Goal: Task Accomplishment & Management: Manage account settings

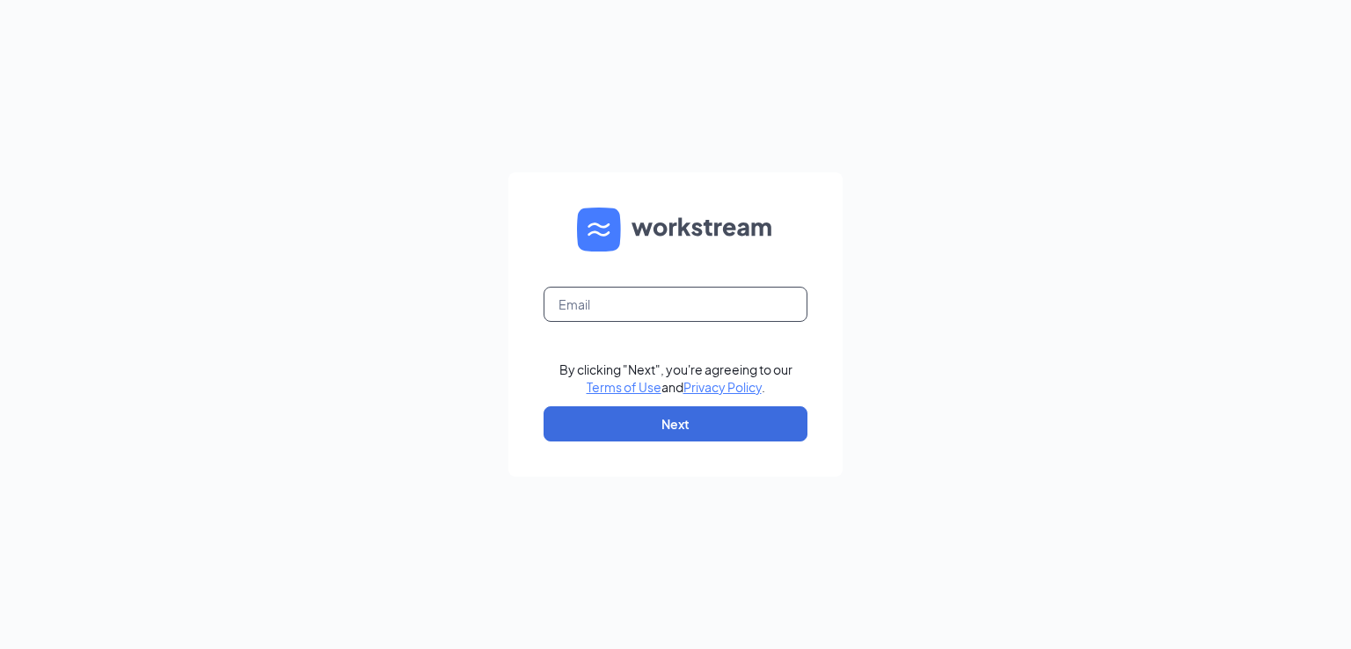
click at [753, 311] on input "text" at bounding box center [676, 304] width 264 height 35
type input "eby1104@gmail.com"
click at [635, 439] on button "Next" at bounding box center [676, 423] width 264 height 35
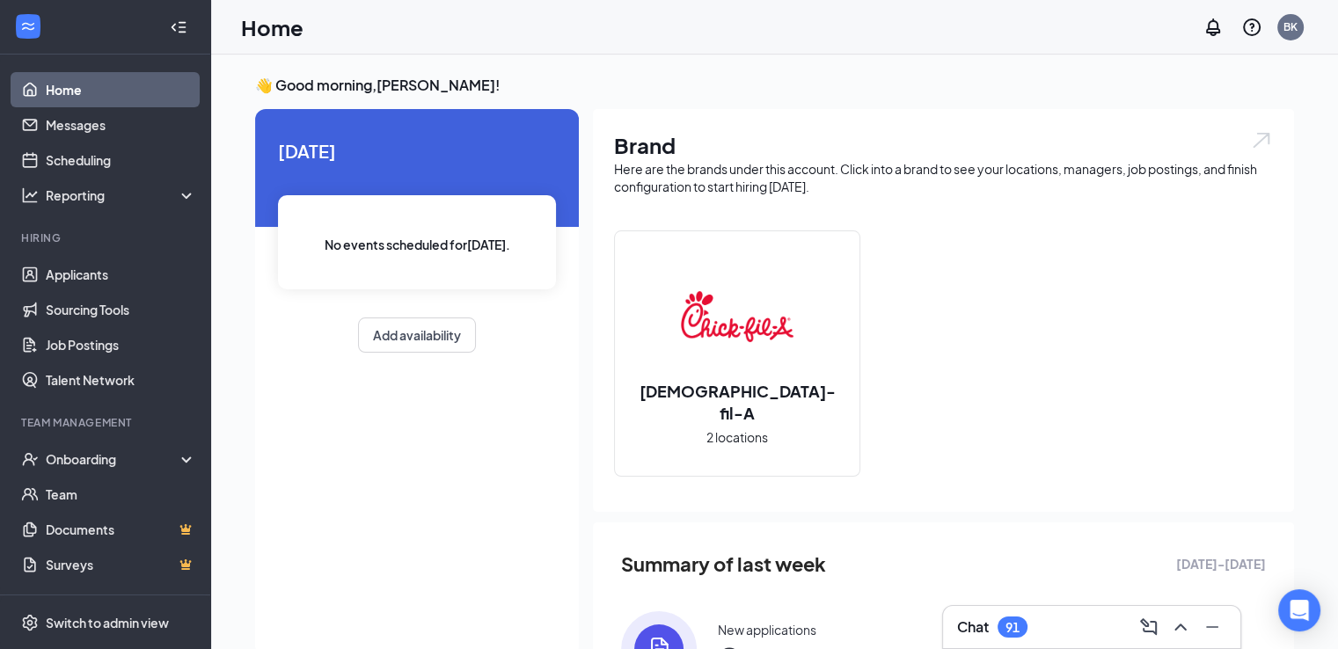
click at [1010, 624] on div "91" at bounding box center [1012, 627] width 14 height 15
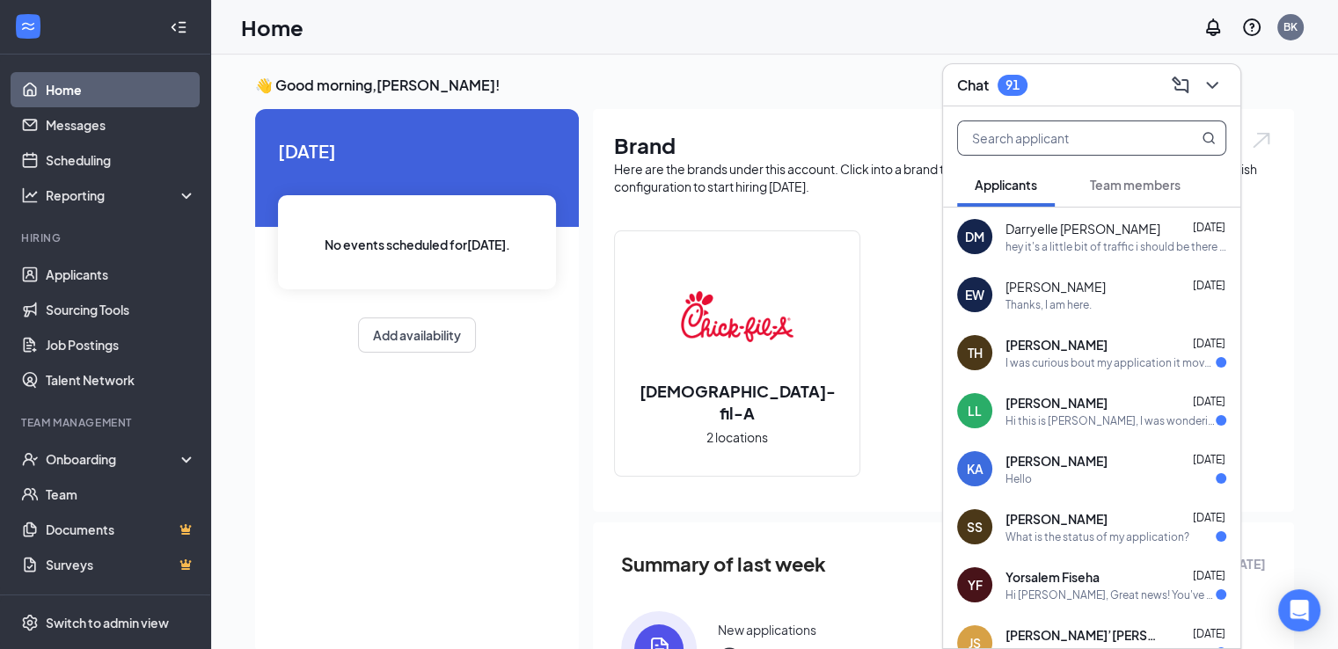
click at [1093, 141] on input "text" at bounding box center [1062, 137] width 208 height 33
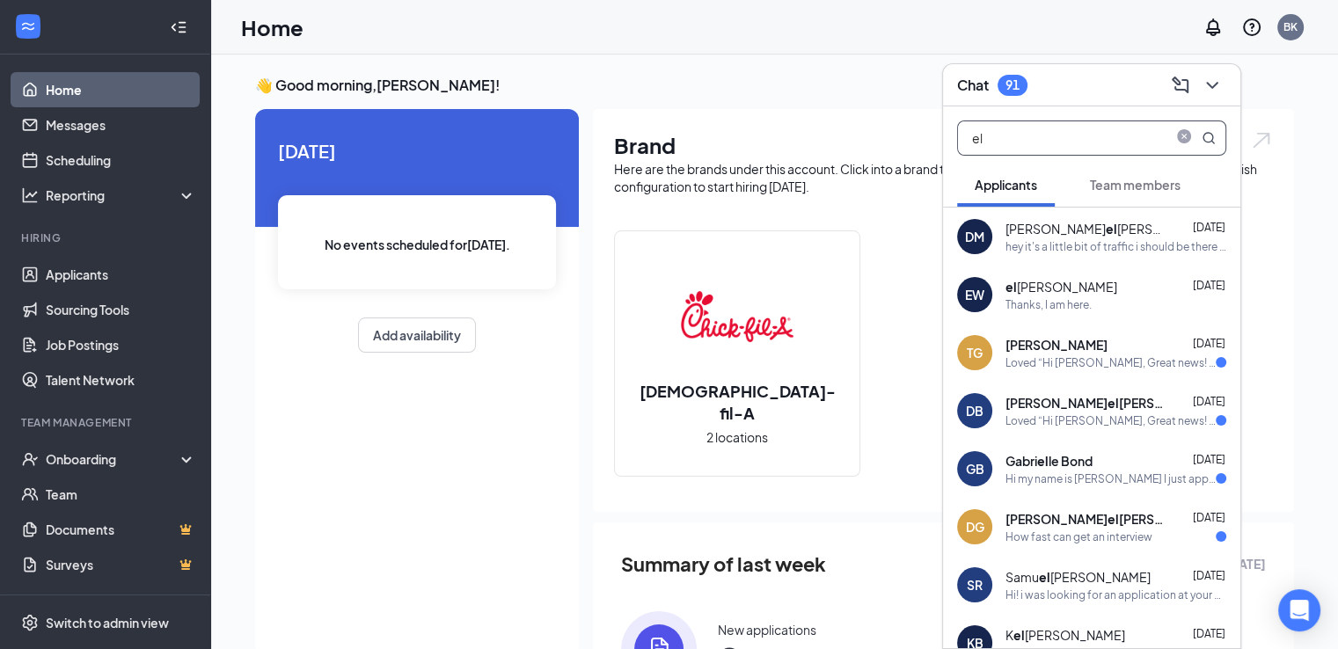
type input "el"
click at [1017, 284] on div "el [PERSON_NAME]" at bounding box center [1061, 287] width 112 height 18
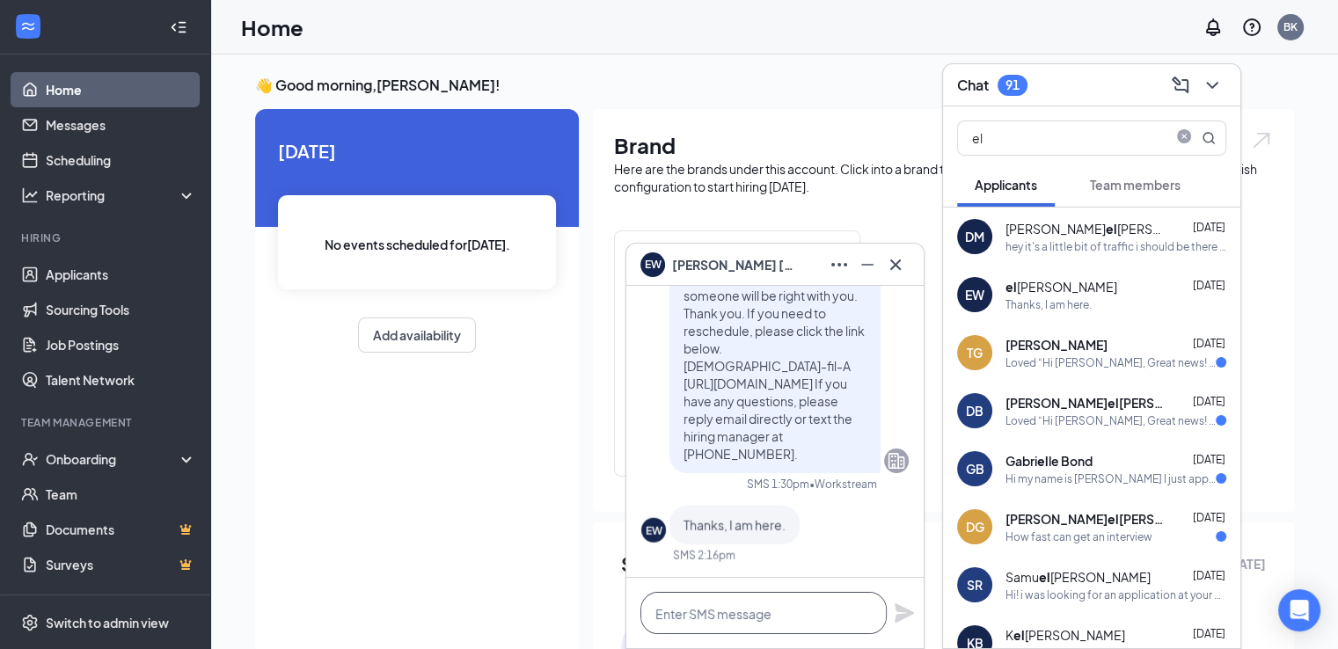
click at [704, 616] on textarea at bounding box center [763, 613] width 246 height 42
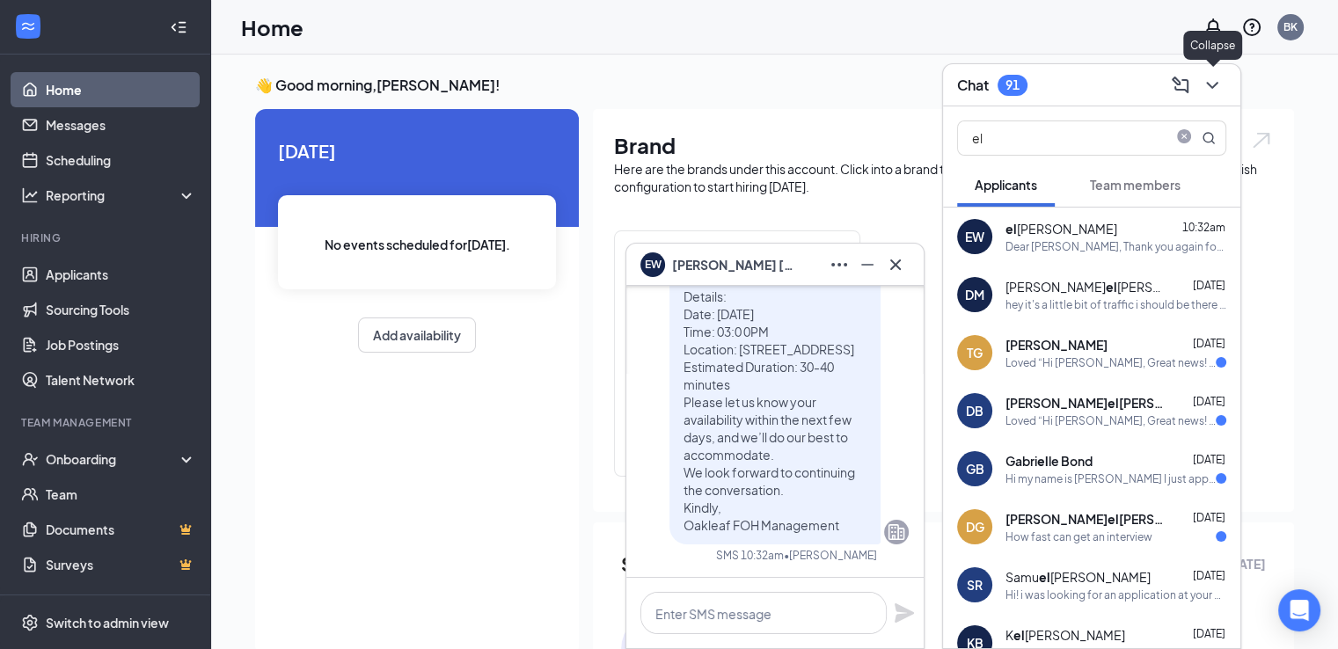
click at [1217, 96] on button at bounding box center [1212, 85] width 28 height 28
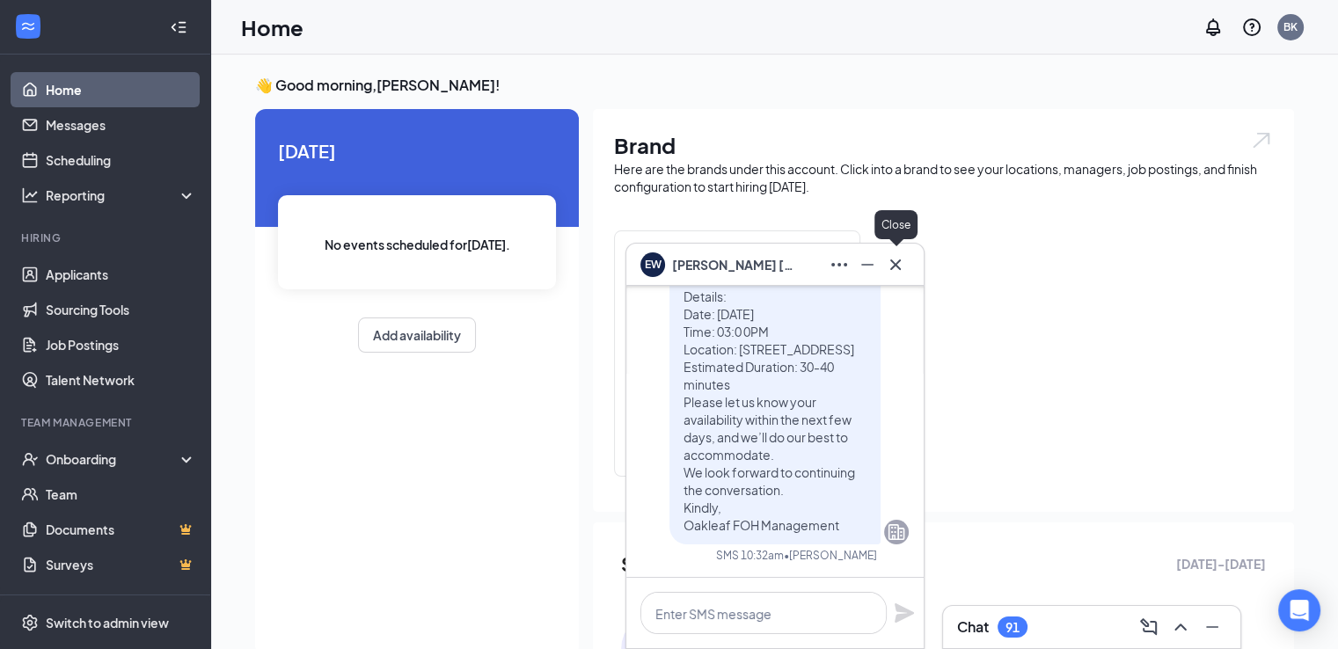
click at [895, 273] on icon "Cross" at bounding box center [895, 264] width 21 height 21
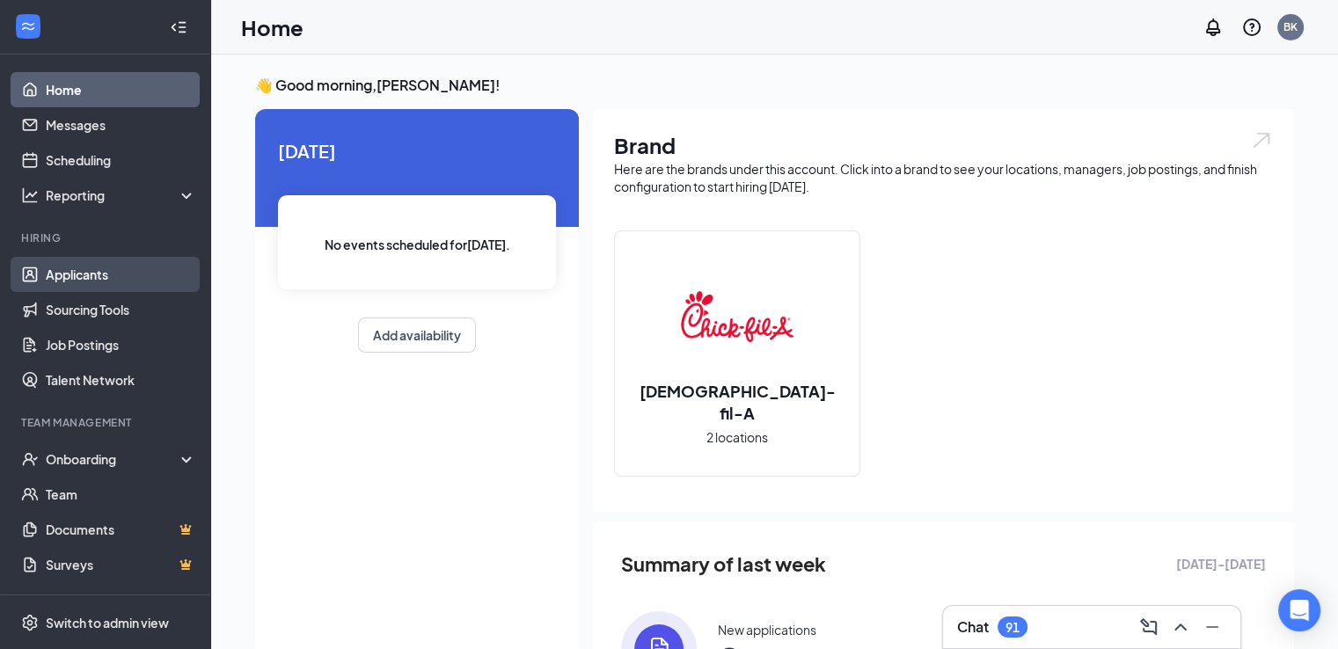
click at [99, 267] on link "Applicants" at bounding box center [121, 274] width 150 height 35
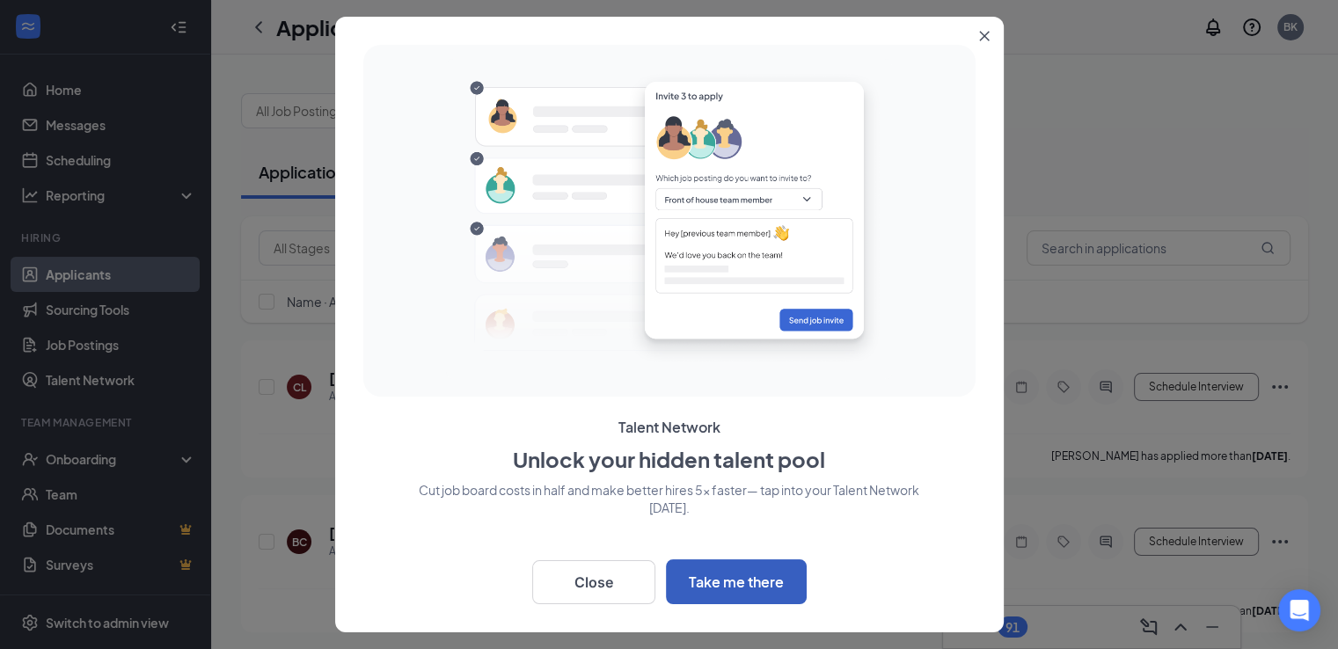
click at [735, 591] on button "Take me there" at bounding box center [736, 581] width 141 height 45
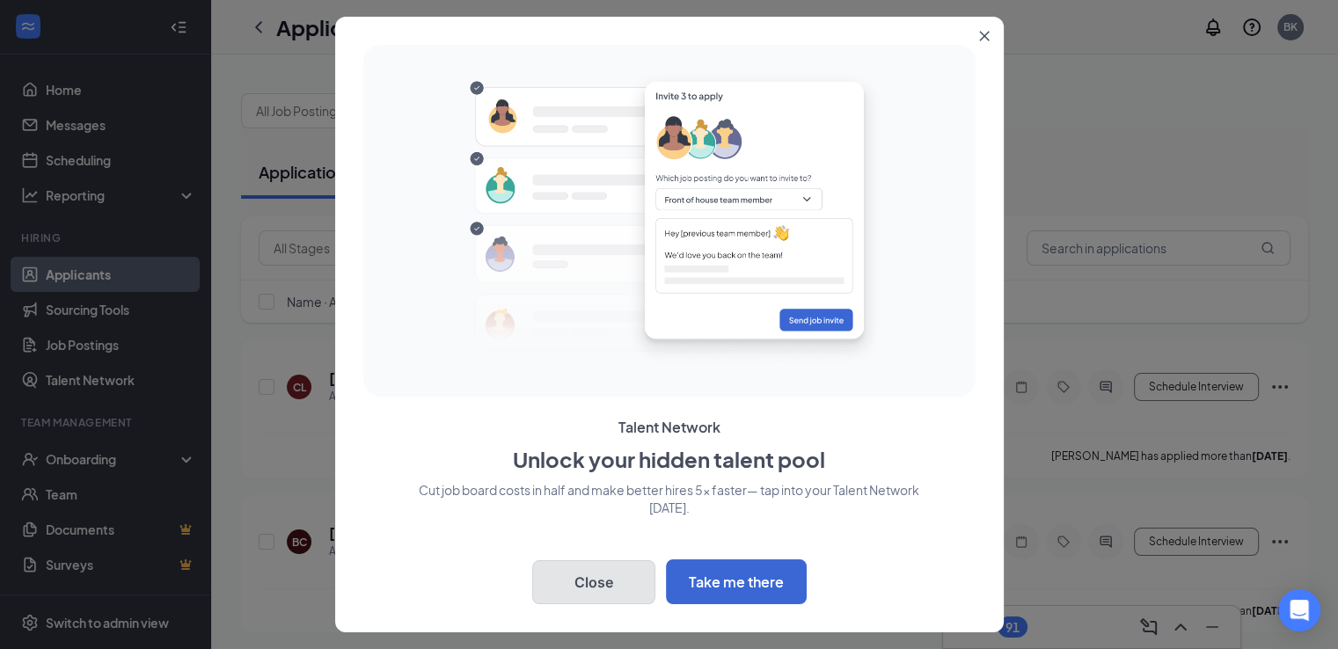
click at [603, 597] on button "Close" at bounding box center [593, 582] width 123 height 44
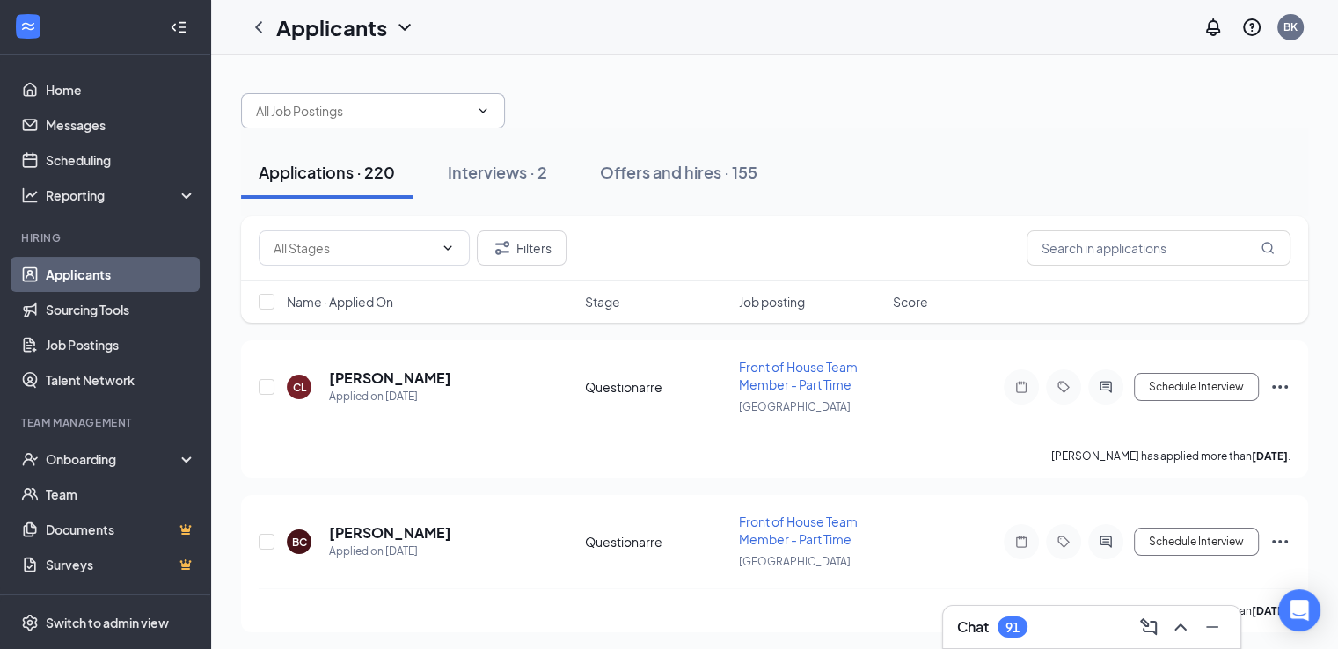
click at [366, 119] on input "text" at bounding box center [362, 110] width 213 height 19
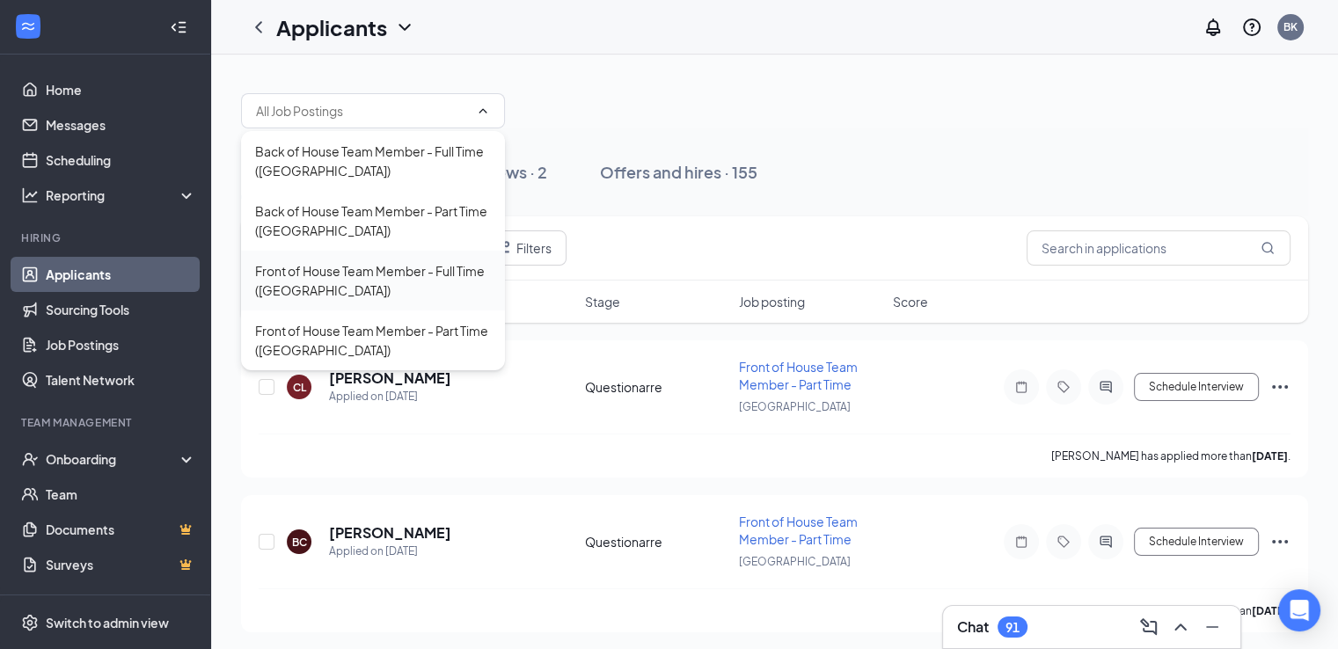
click at [371, 295] on div "Front of House Team Member - Full Time (Oakleaf Town Center)" at bounding box center [373, 280] width 236 height 39
type input "Front of House Team Member - Full Time (Oakleaf Town Center)"
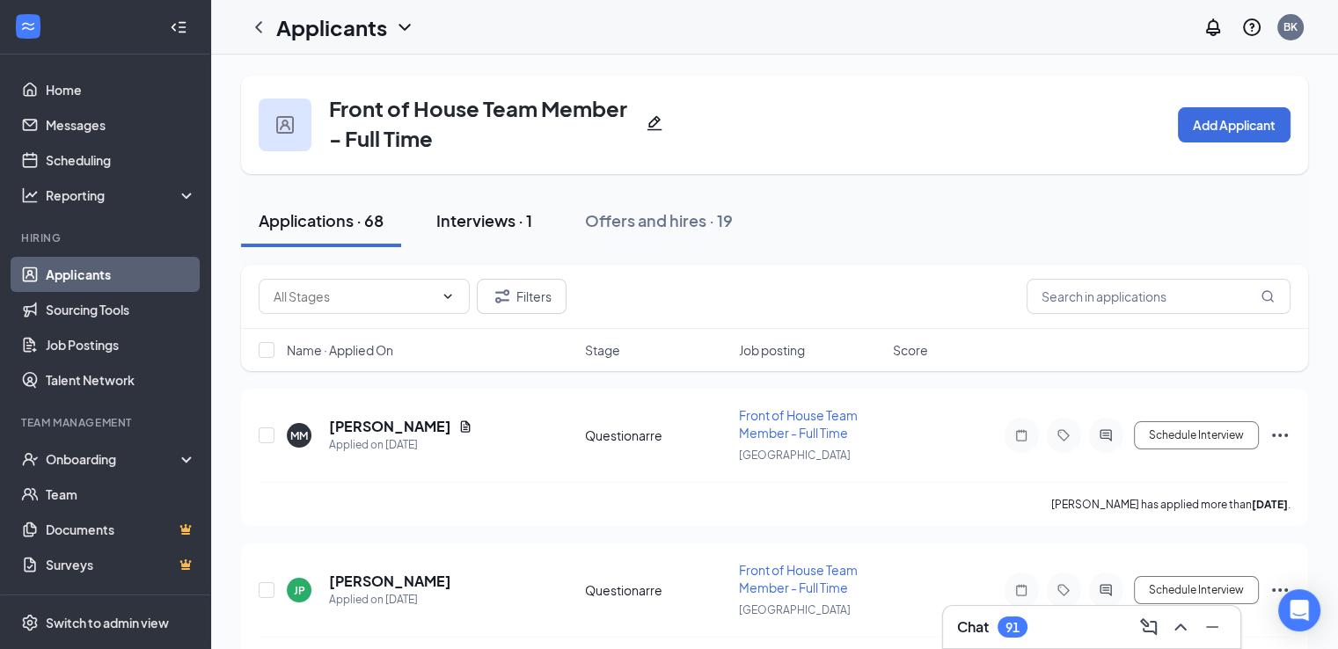
click at [500, 220] on div "Interviews · 1" at bounding box center [484, 220] width 96 height 22
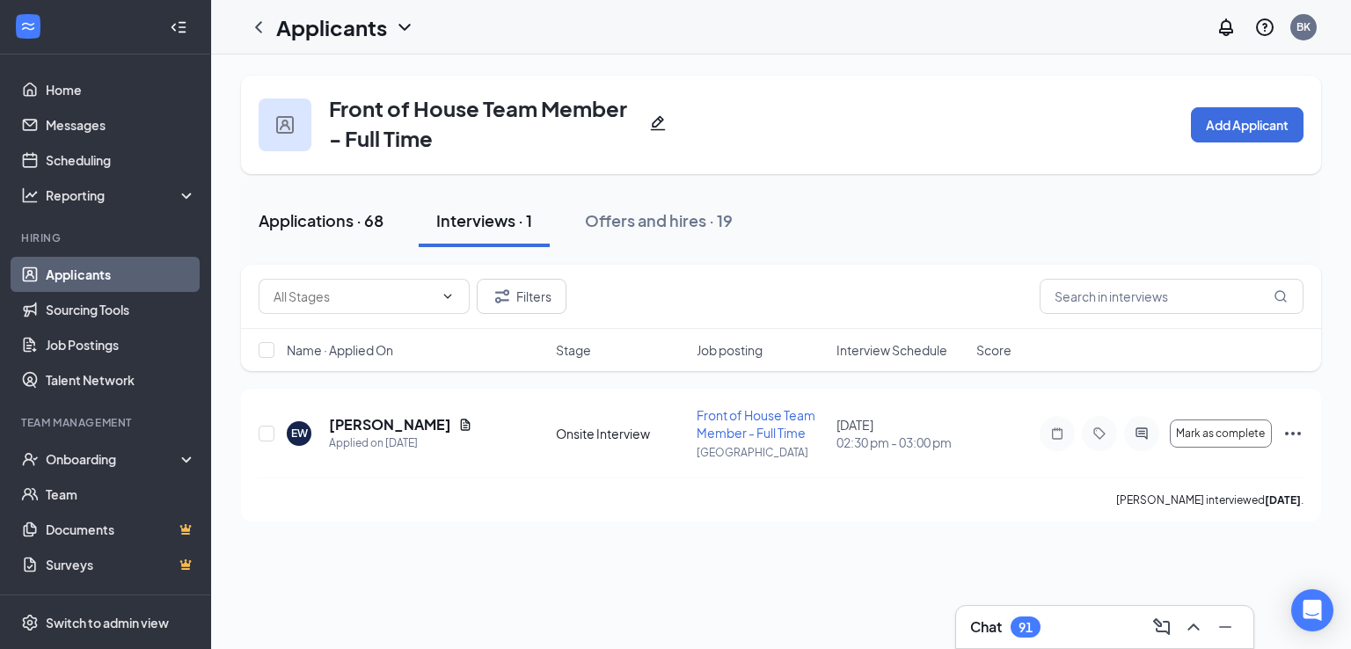
click at [347, 226] on div "Applications · 68" at bounding box center [321, 220] width 125 height 22
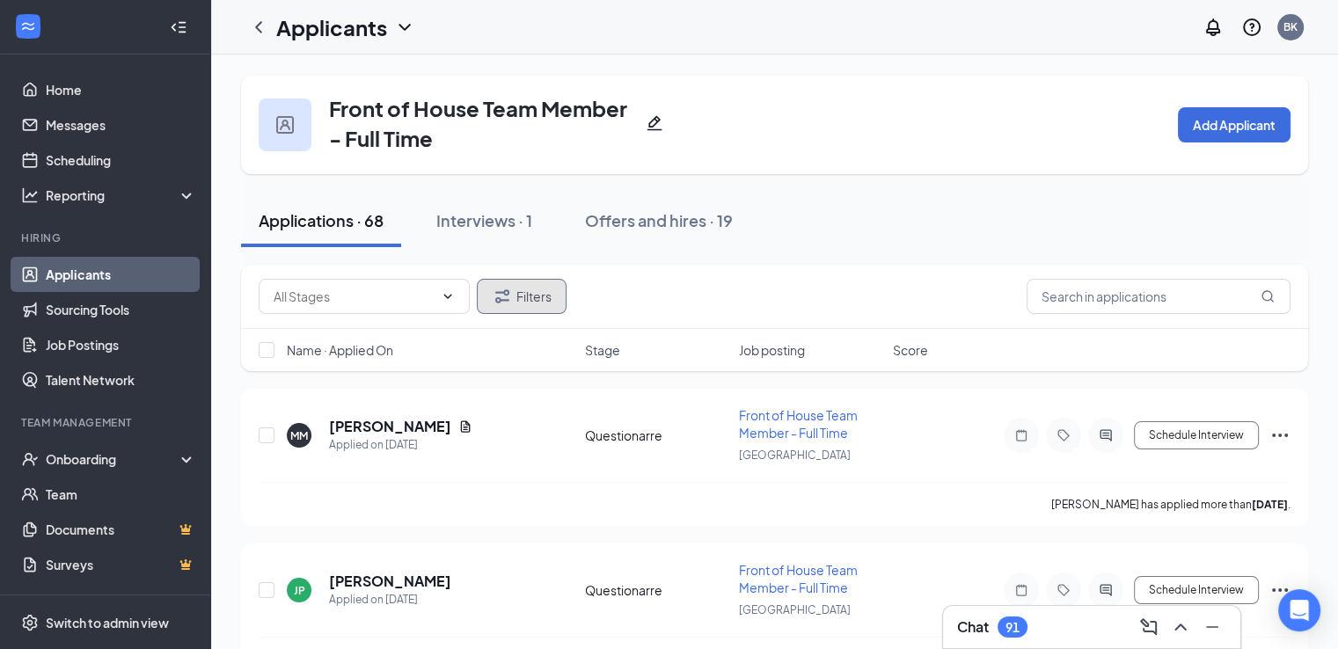
click at [524, 304] on button "Filters" at bounding box center [522, 296] width 90 height 35
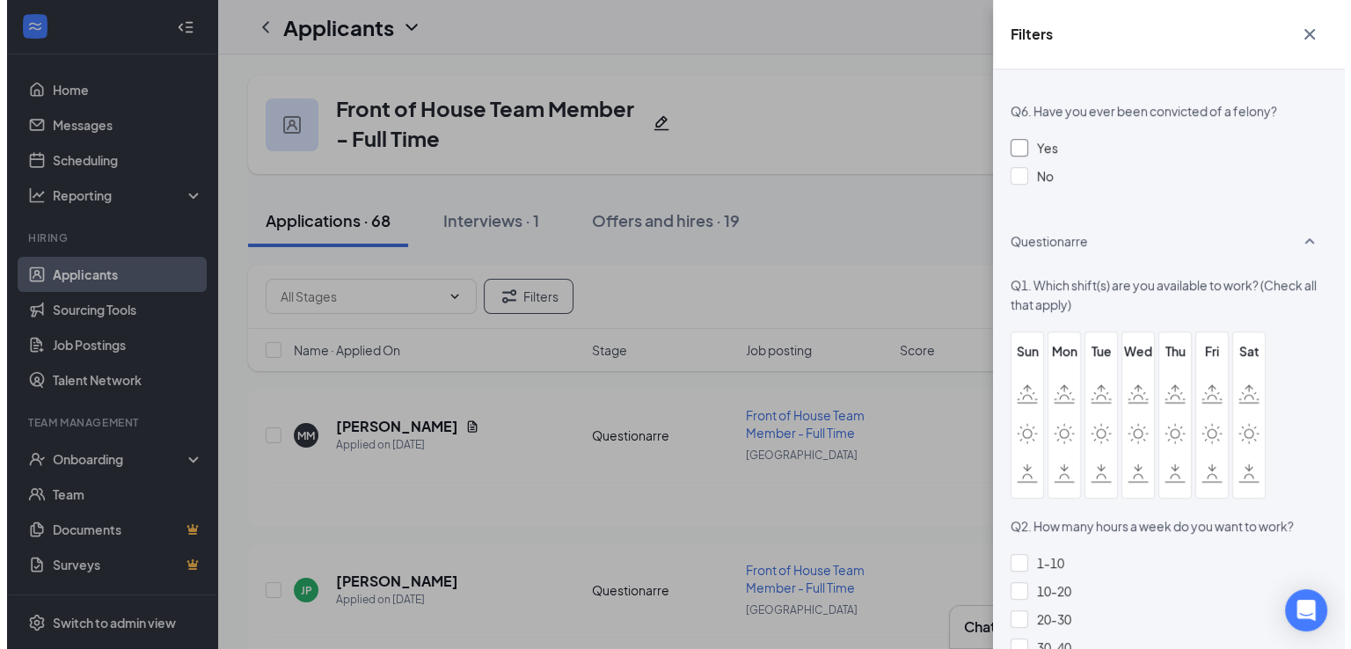
scroll to position [1512, 0]
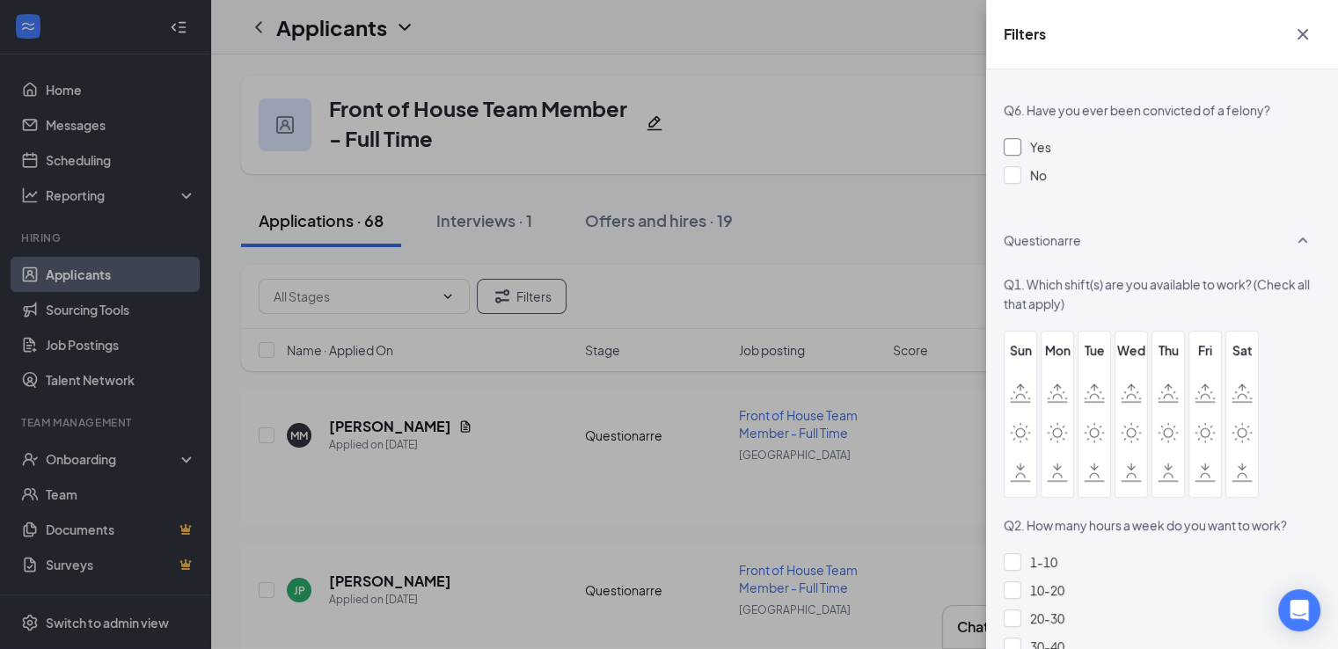
click at [1015, 156] on div at bounding box center [1013, 147] width 18 height 18
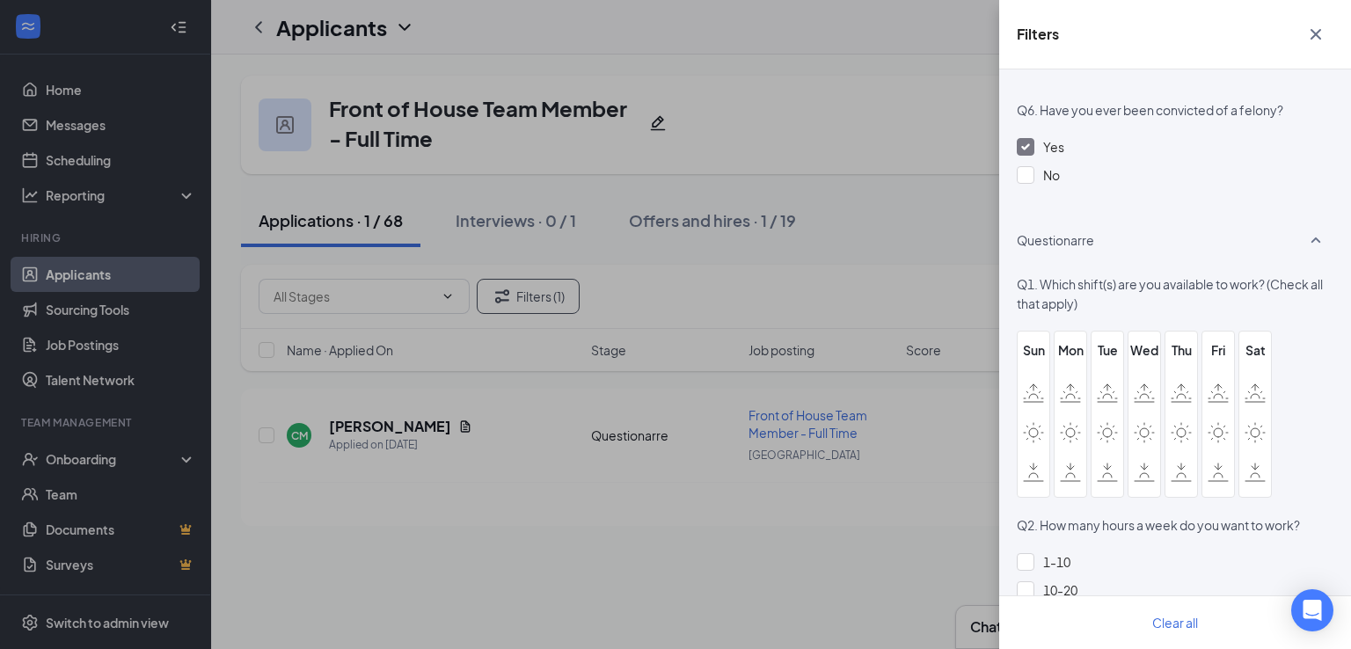
click at [850, 179] on div "Filters Applicant Status (0/5) Unread message Hasn't messaged back Stuck in sta…" at bounding box center [675, 324] width 1351 height 649
click at [992, 73] on div "Filters Applicant Status (0/5) Unread message Hasn't messaged back Stuck in sta…" at bounding box center [675, 324] width 1351 height 649
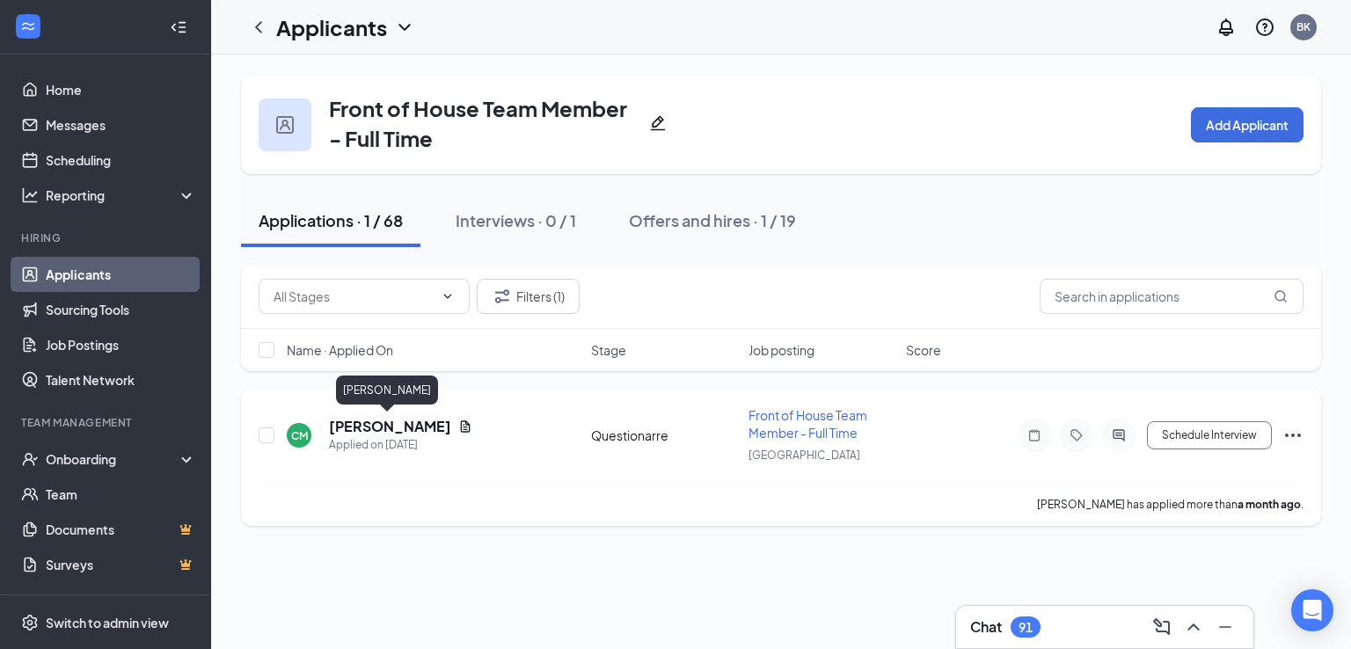
click at [335, 428] on h5 "Charles Majors" at bounding box center [390, 426] width 122 height 19
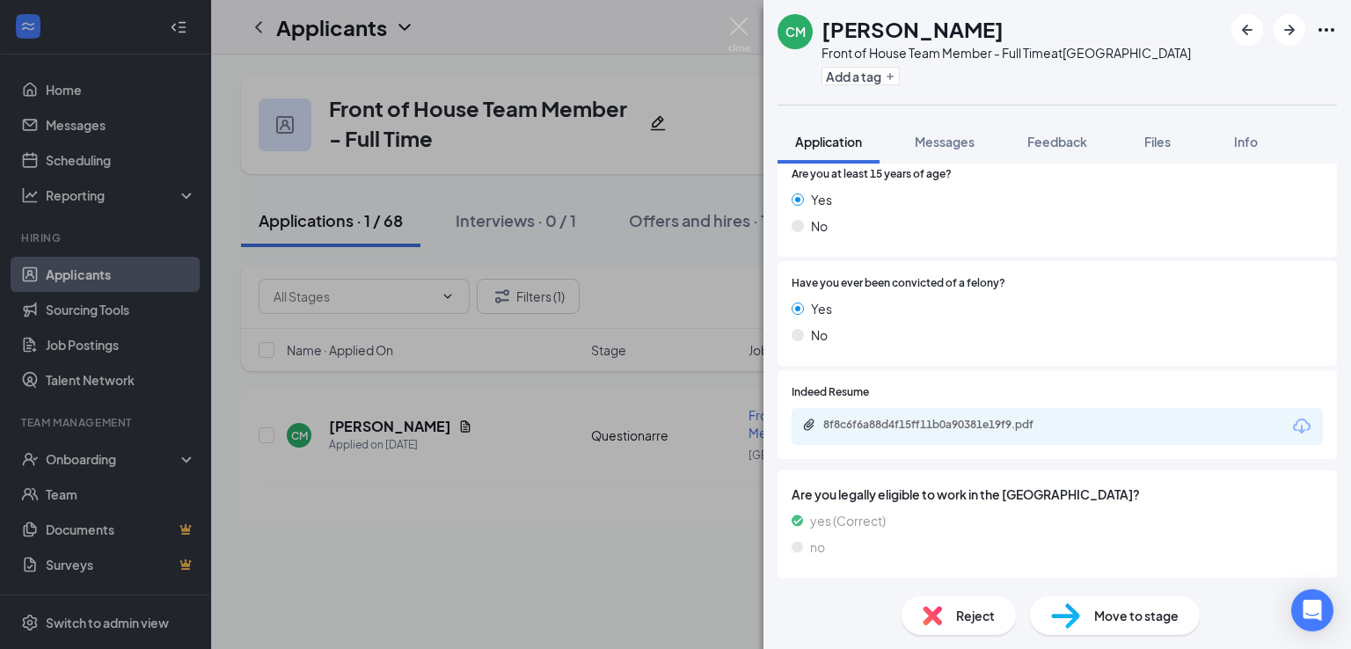
scroll to position [836, 0]
click at [954, 604] on div "Reject" at bounding box center [959, 615] width 114 height 39
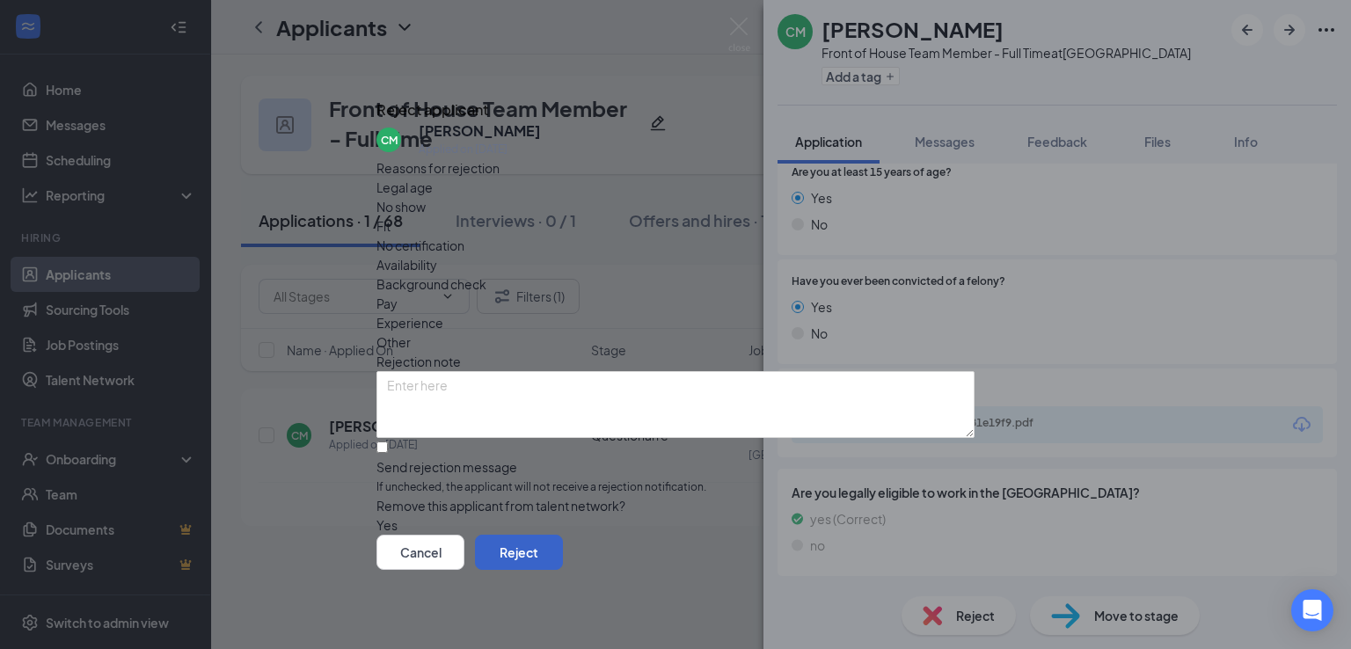
click at [563, 564] on button "Reject" at bounding box center [519, 552] width 88 height 35
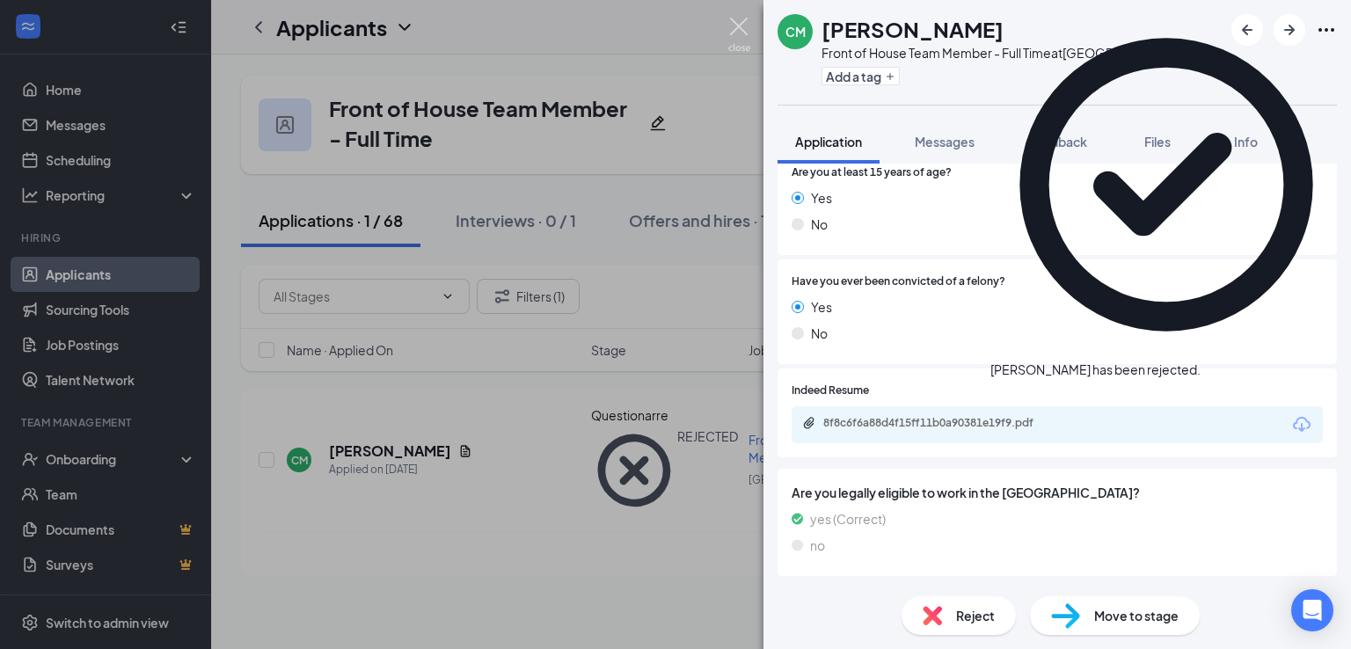
click at [734, 26] on img at bounding box center [739, 35] width 22 height 34
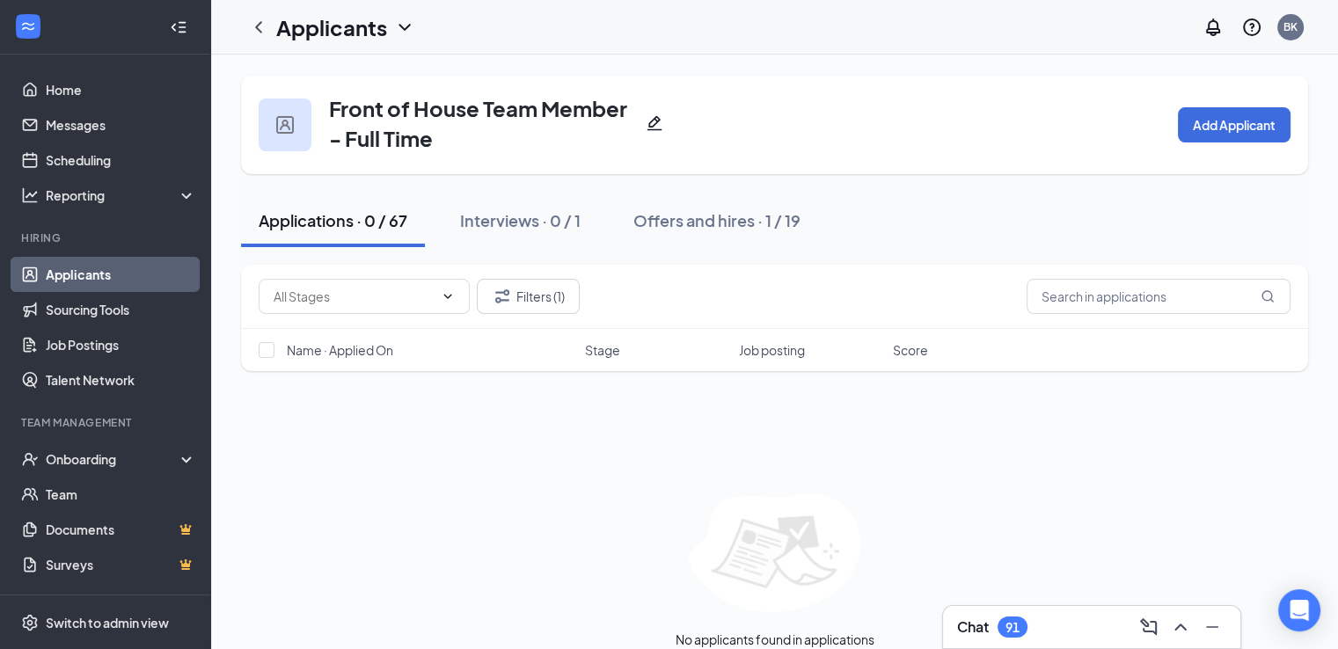
click at [118, 286] on link "Applicants" at bounding box center [121, 274] width 150 height 35
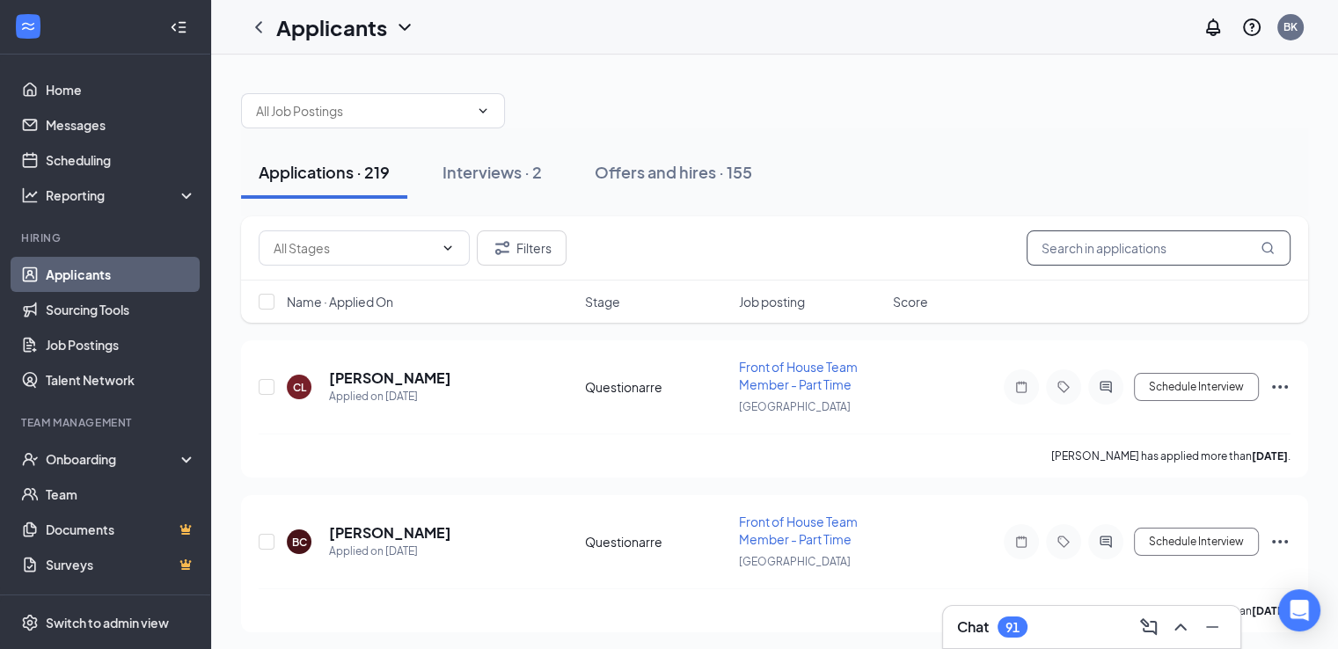
click at [1074, 261] on input "text" at bounding box center [1159, 247] width 264 height 35
click at [1125, 261] on input "text" at bounding box center [1159, 247] width 264 height 35
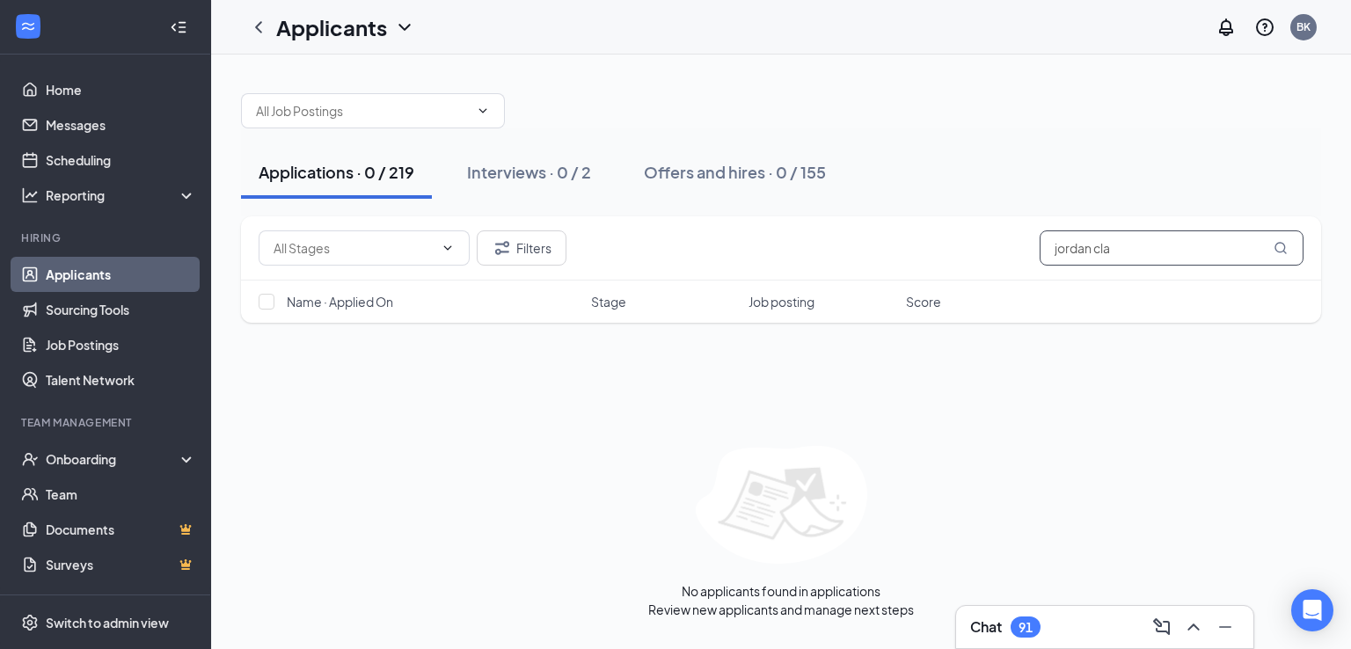
type input "jordan cla"
